Goal: Information Seeking & Learning: Learn about a topic

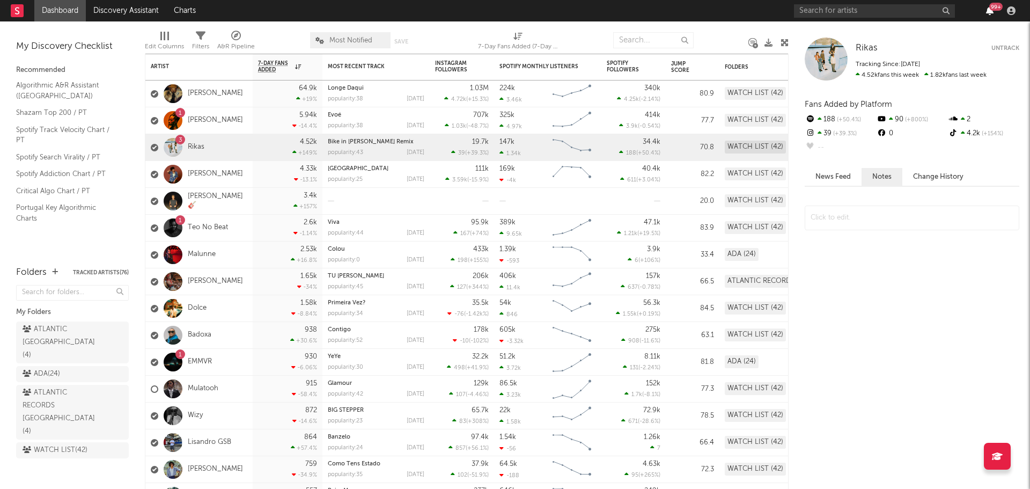
click at [990, 13] on icon "button" at bounding box center [990, 10] width 8 height 9
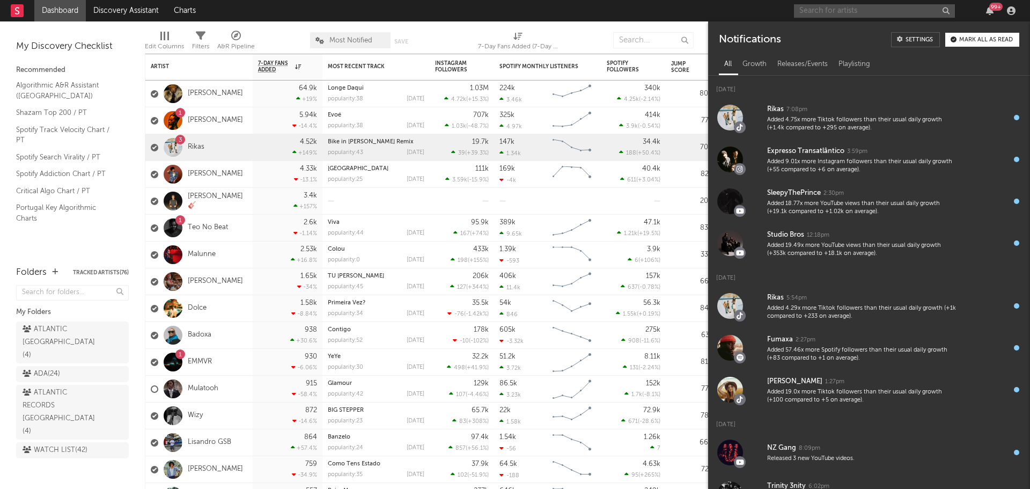
click at [866, 12] on input "text" at bounding box center [874, 10] width 161 height 13
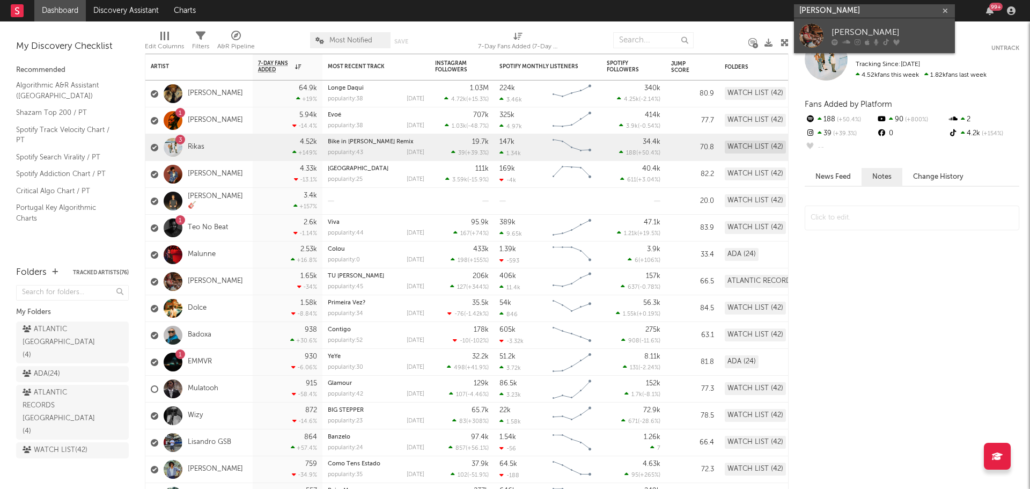
type input "[PERSON_NAME]"
click at [841, 31] on div "[PERSON_NAME]" at bounding box center [890, 32] width 118 height 13
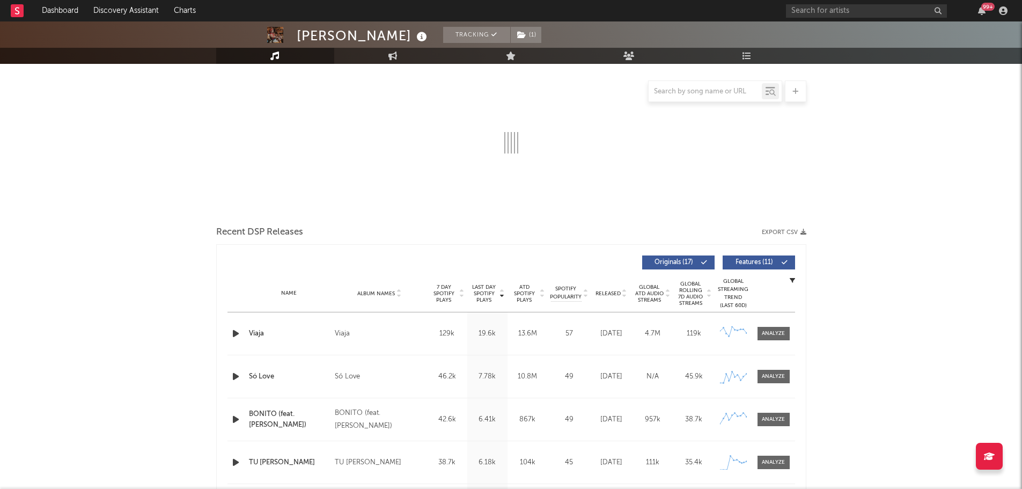
select select "6m"
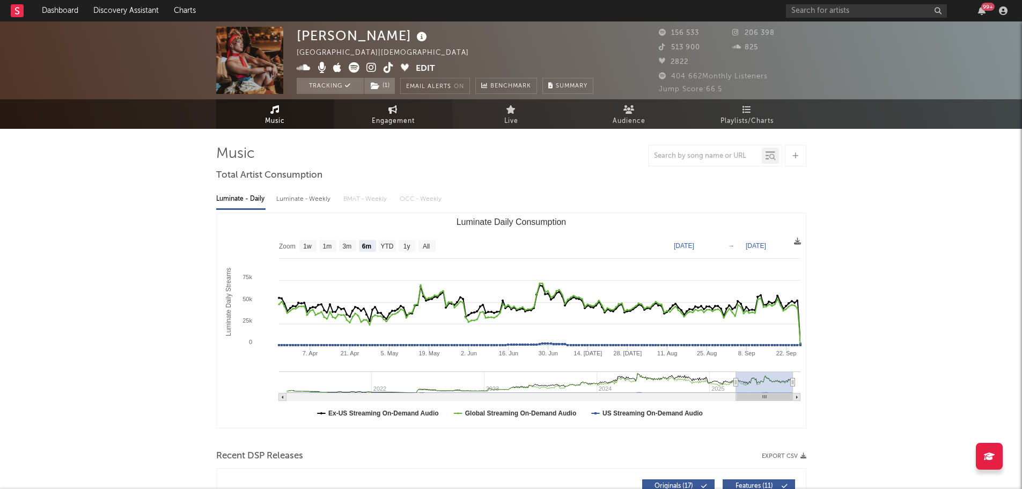
click at [398, 103] on link "Engagement" at bounding box center [393, 114] width 118 height 30
select select "1w"
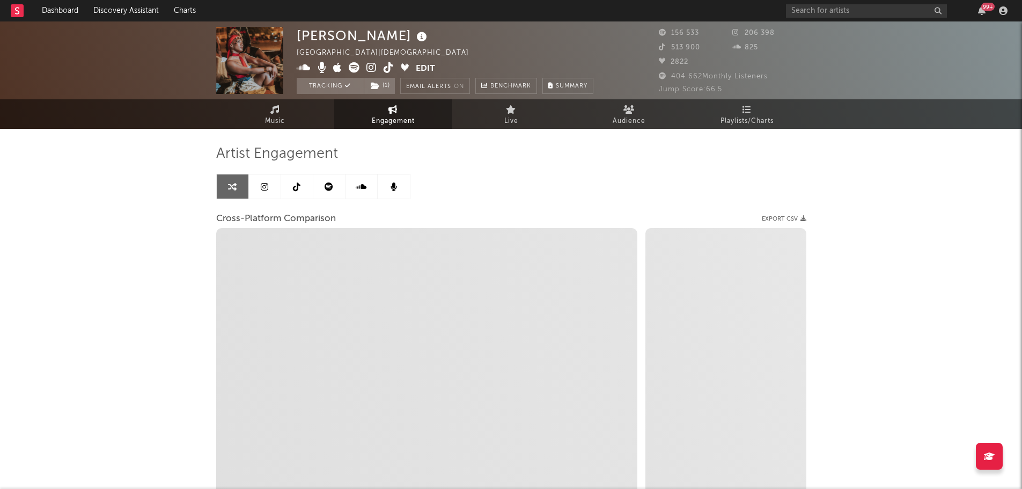
click at [326, 181] on link at bounding box center [329, 186] width 32 height 24
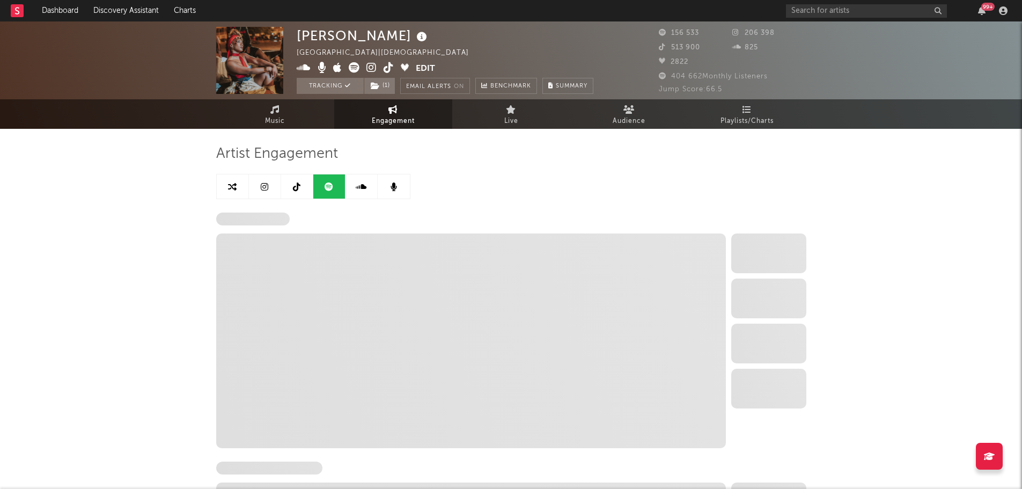
select select "6m"
select select "1w"
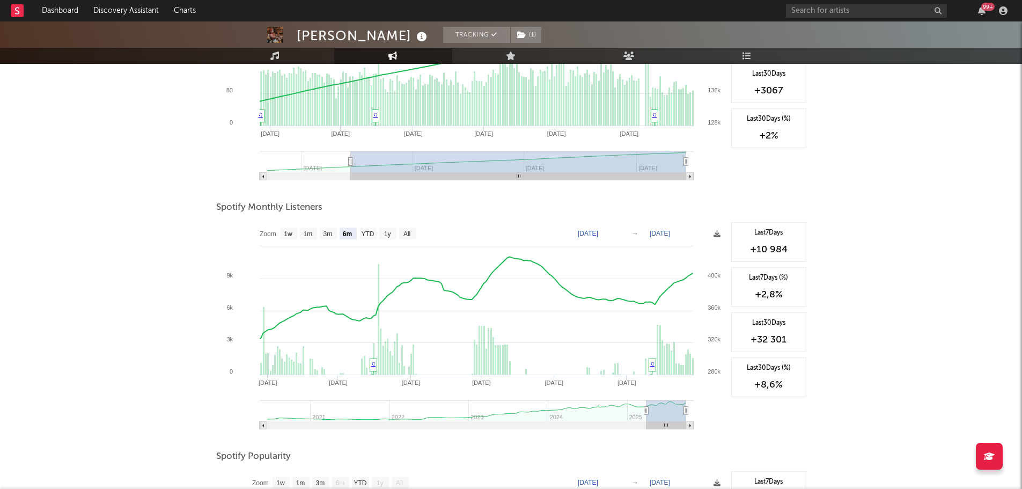
scroll to position [261, 0]
click at [922, 232] on div "[PERSON_NAME] Tracking ( 1 ) [GEOGRAPHIC_DATA] | African Edit Tracking ( 1 ) Em…" at bounding box center [511, 260] width 1022 height 999
